Goal: Task Accomplishment & Management: Manage account settings

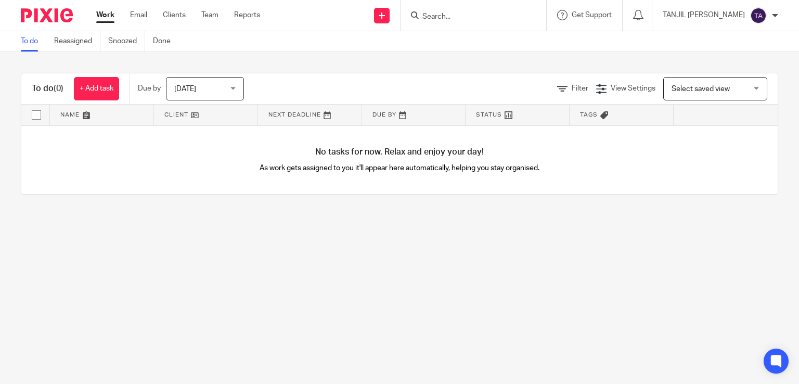
drag, startPoint x: 0, startPoint y: 0, endPoint x: 481, endPoint y: 14, distance: 481.6
click at [482, 14] on input "Search" at bounding box center [469, 16] width 94 height 9
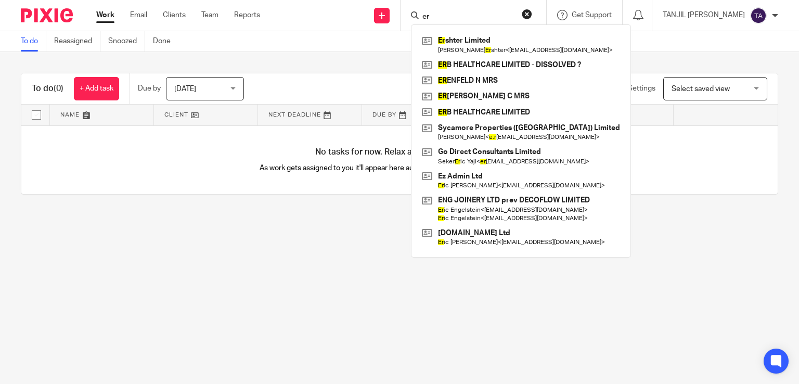
type input "e"
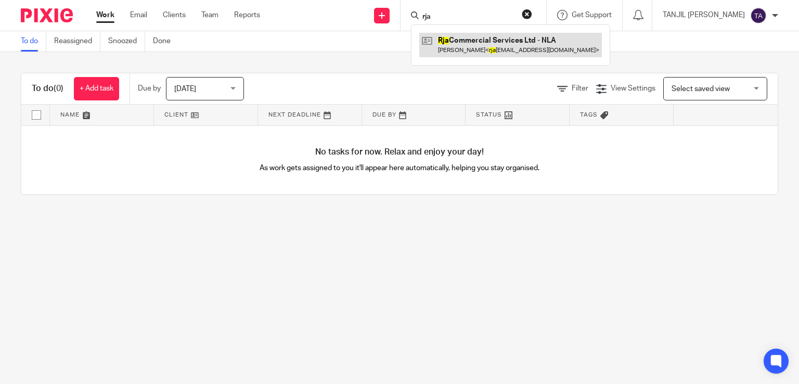
type input "rja"
click at [492, 47] on link at bounding box center [511, 45] width 183 height 24
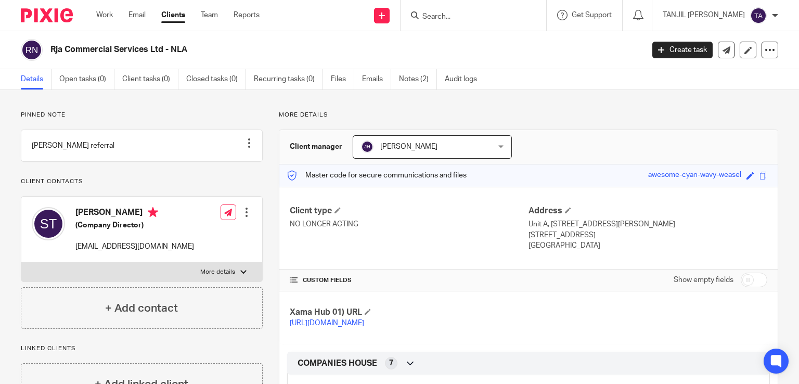
click at [475, 20] on input "Search" at bounding box center [469, 16] width 94 height 9
type input "[PERSON_NAME]"
drag, startPoint x: 498, startPoint y: 17, endPoint x: 409, endPoint y: 7, distance: 89.6
click at [409, 7] on div "Send new email Create task Add client Request signature [PERSON_NAME] No result…" at bounding box center [537, 15] width 524 height 31
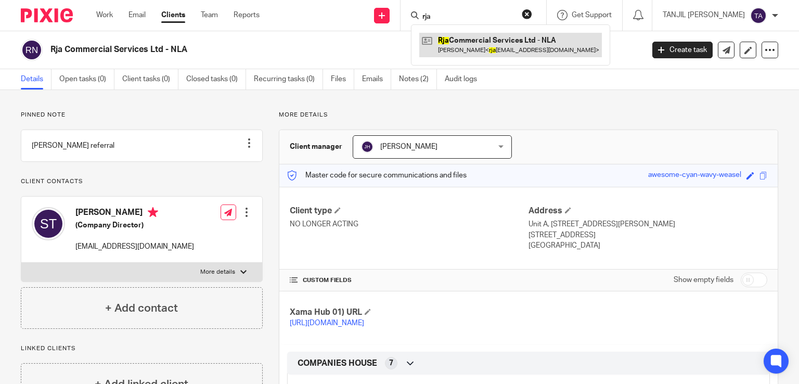
type input "rja"
click at [520, 45] on link at bounding box center [511, 45] width 183 height 24
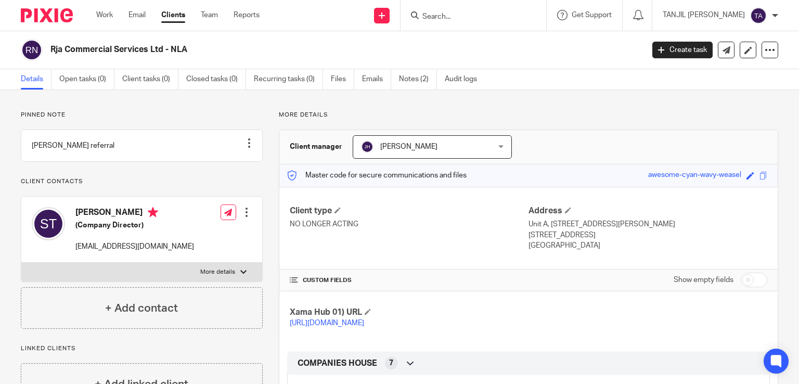
click at [98, 327] on div "+ Add contact" at bounding box center [142, 308] width 242 height 42
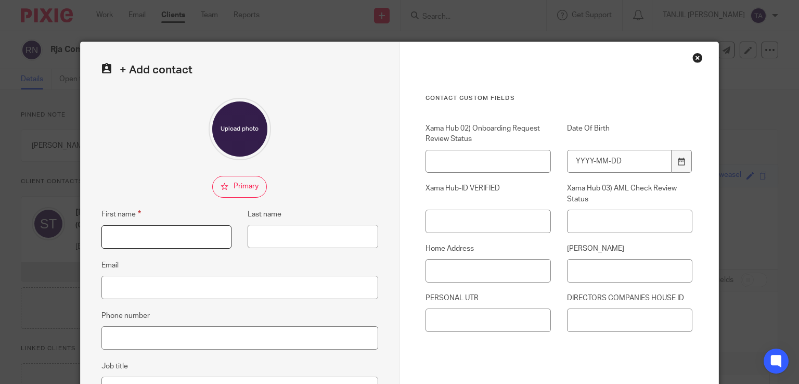
click at [168, 227] on input "First name" at bounding box center [166, 236] width 131 height 23
type input "PAUL"
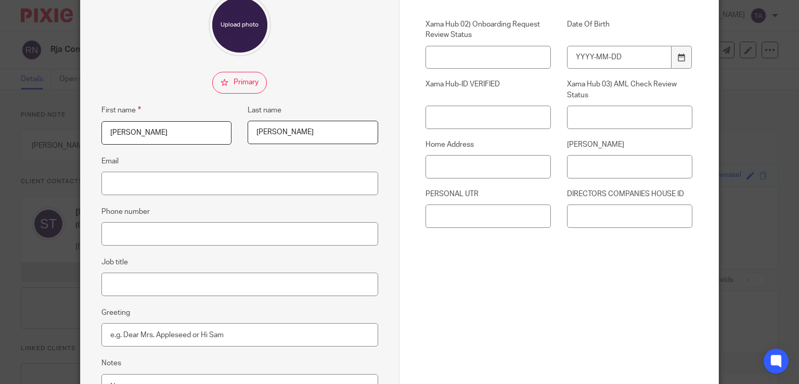
type input "GILLION"
click at [179, 238] on input "Phone number" at bounding box center [239, 233] width 277 height 23
type input "07913954616"
drag, startPoint x: 495, startPoint y: 290, endPoint x: 518, endPoint y: 256, distance: 41.3
click at [498, 290] on div "Contact Custom fields Xama Hub 02) Onboarding Request Review Status Date Of Bir…" at bounding box center [559, 153] width 267 height 327
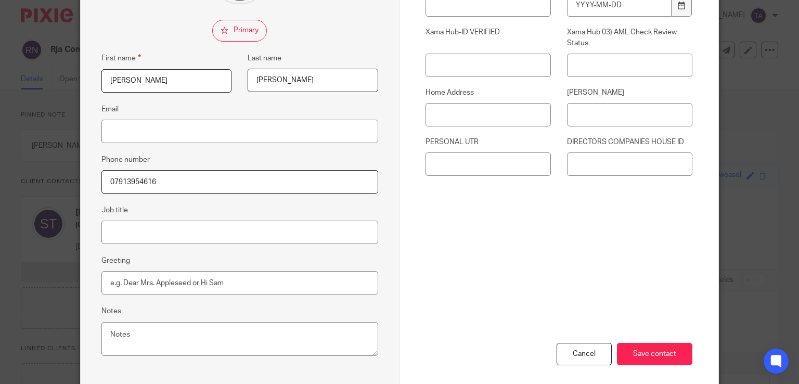
scroll to position [204, 0]
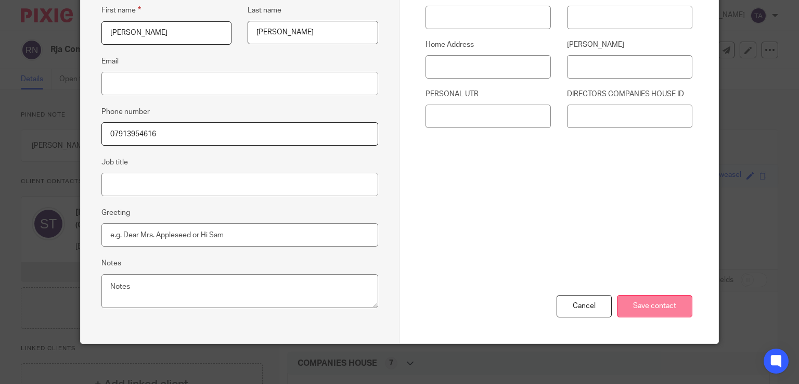
click at [643, 304] on input "Save contact" at bounding box center [654, 306] width 75 height 22
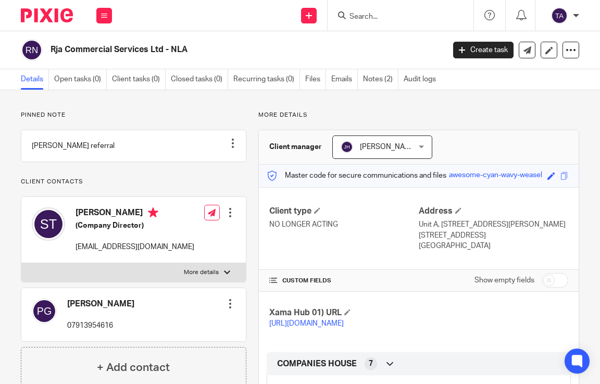
click at [382, 24] on div at bounding box center [400, 15] width 146 height 31
click at [377, 18] on input "Search" at bounding box center [395, 16] width 94 height 9
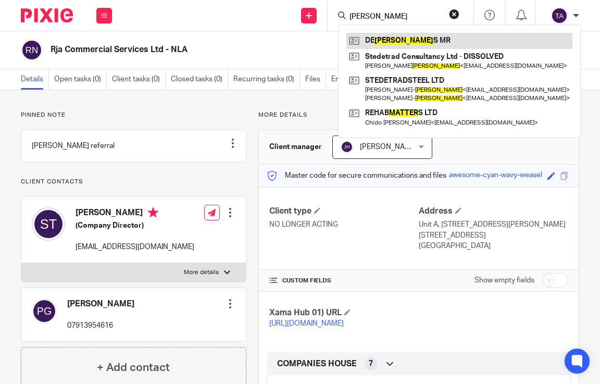
type input "MATTEO"
click at [395, 40] on link at bounding box center [459, 41] width 226 height 16
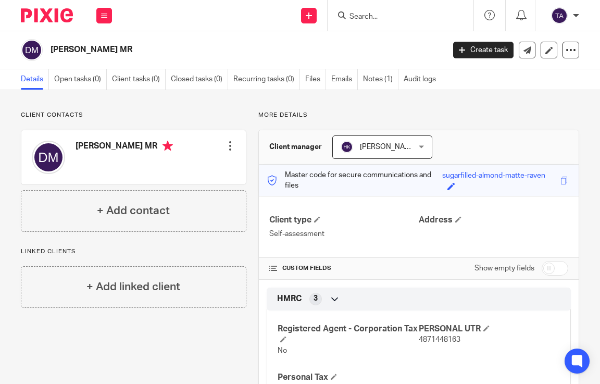
click at [365, 14] on input "Search" at bounding box center [395, 16] width 94 height 9
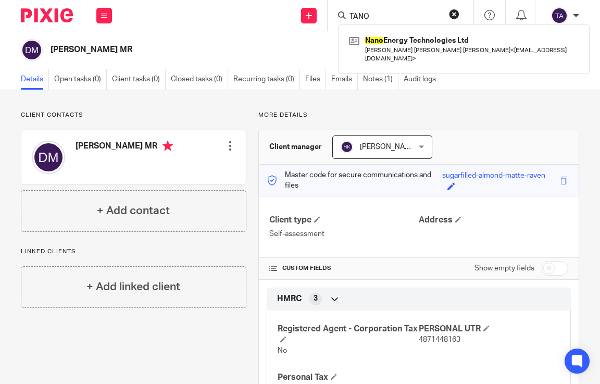
type input "TANO D"
drag, startPoint x: 398, startPoint y: 15, endPoint x: 311, endPoint y: 4, distance: 87.5
click at [311, 4] on div "Send new email Create task Add client Request signature TANO D Nano Energy Tech…" at bounding box center [360, 15] width 477 height 31
